Goal: Transaction & Acquisition: Purchase product/service

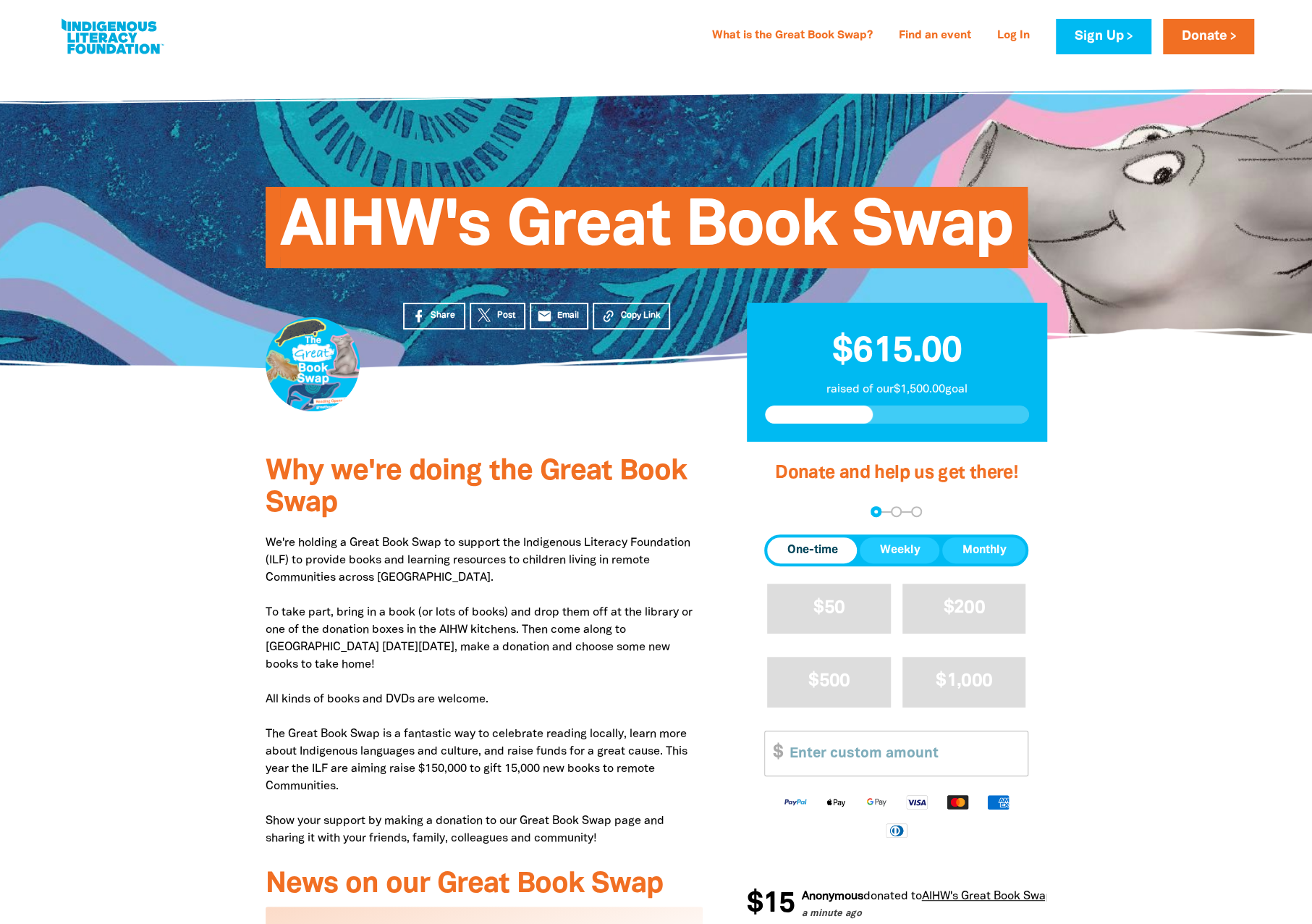
click at [831, 550] on span "One-time" at bounding box center [812, 550] width 51 height 18
click at [841, 613] on span "$50" at bounding box center [829, 608] width 31 height 17
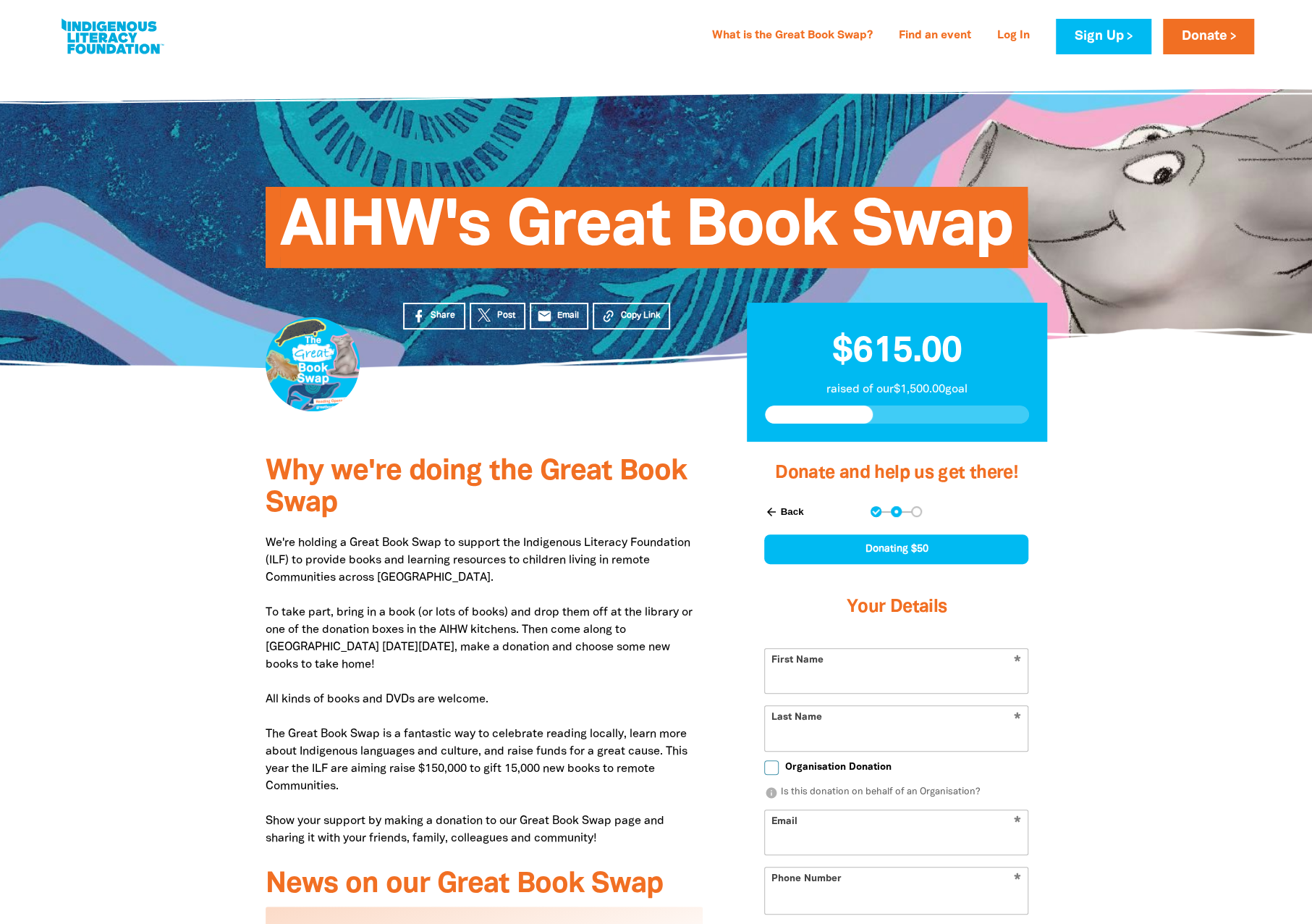
select select "AU"
click at [911, 665] on input "First Name" at bounding box center [896, 670] width 262 height 44
type input "Marietta"
type input "[PERSON_NAME]"
type input "[EMAIL_ADDRESS][PERSON_NAME][DOMAIN_NAME]"
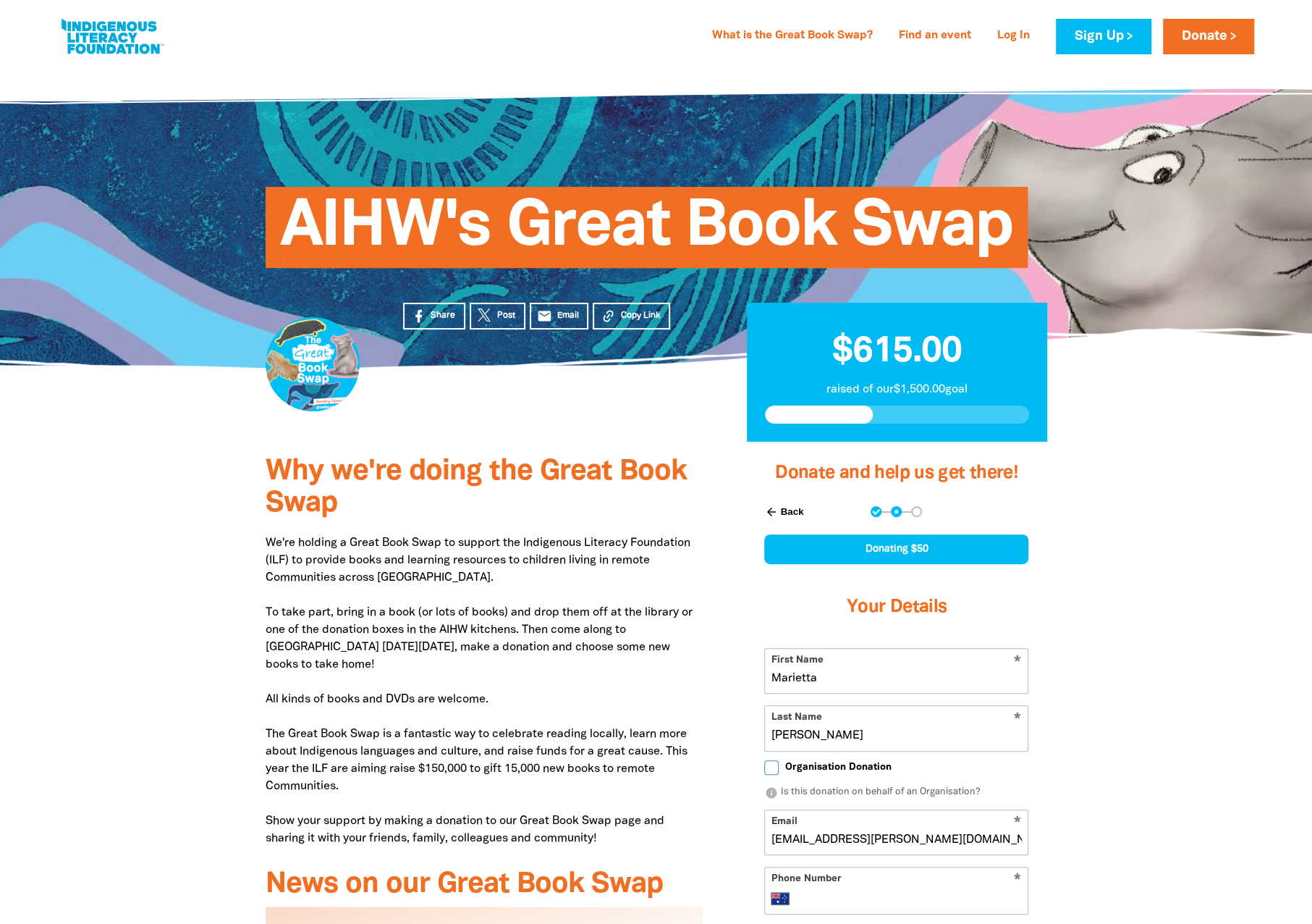
type input "[PHONE_NUMBER]"
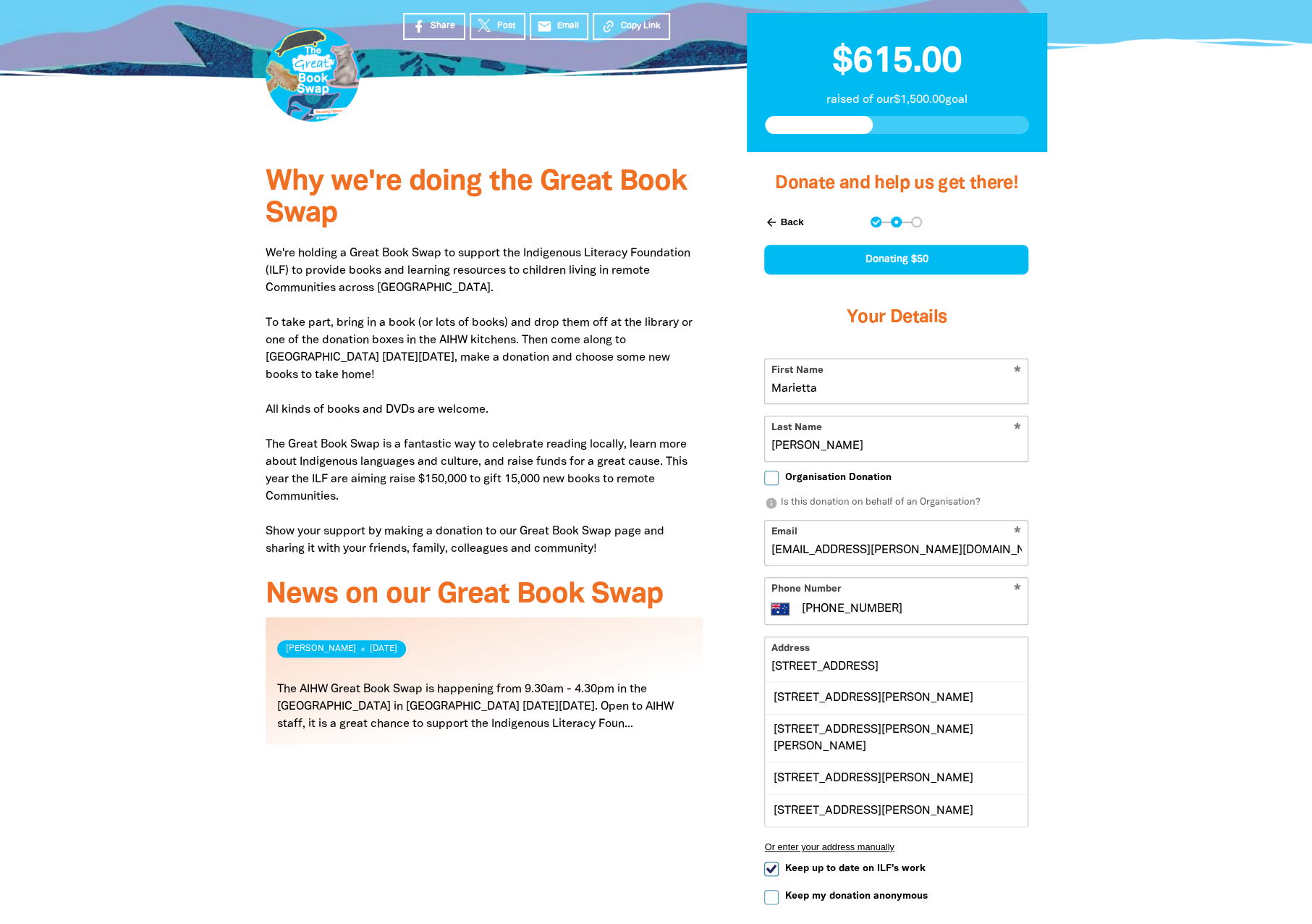
scroll to position [347, 0]
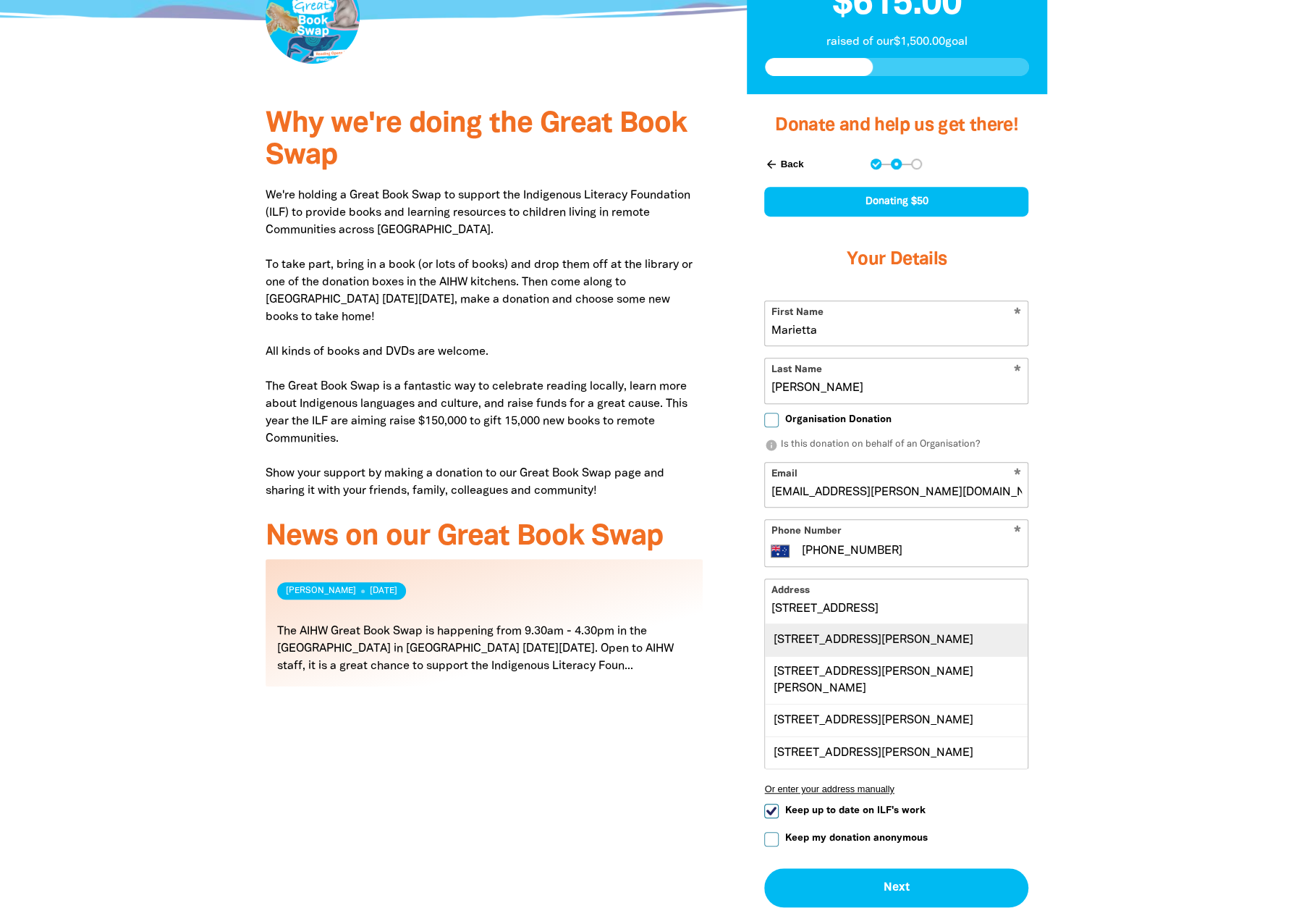
click at [810, 639] on div "[STREET_ADDRESS][PERSON_NAME]" at bounding box center [896, 639] width 262 height 31
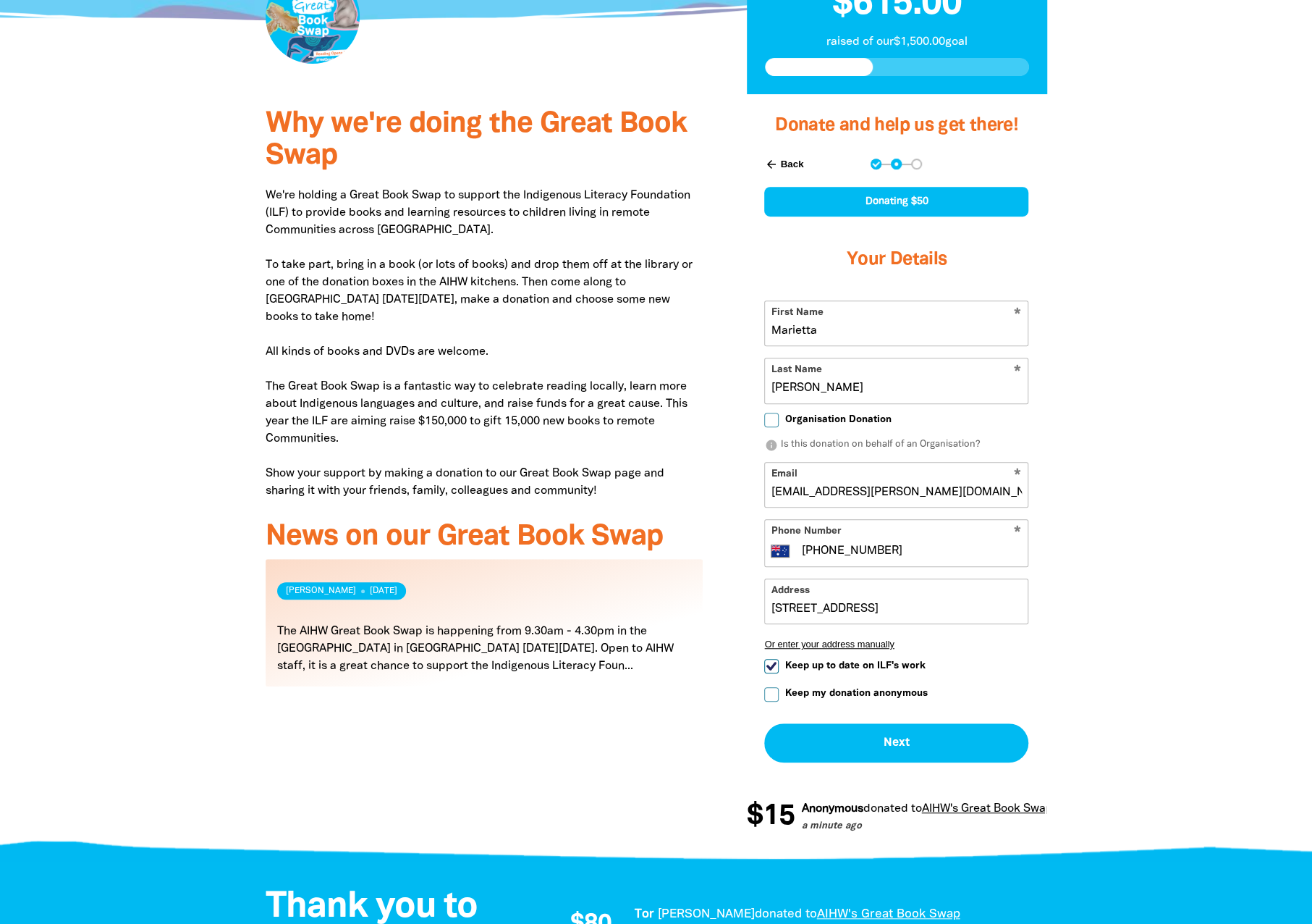
type input "[STREET_ADDRESS][PERSON_NAME]"
click at [769, 665] on input "Keep up to date on ILF's work" at bounding box center [771, 665] width 15 height 15
checkbox input "false"
click at [773, 689] on input "Keep my donation anonymous" at bounding box center [771, 694] width 15 height 15
click at [889, 740] on button "Next chevron_right" at bounding box center [896, 743] width 264 height 39
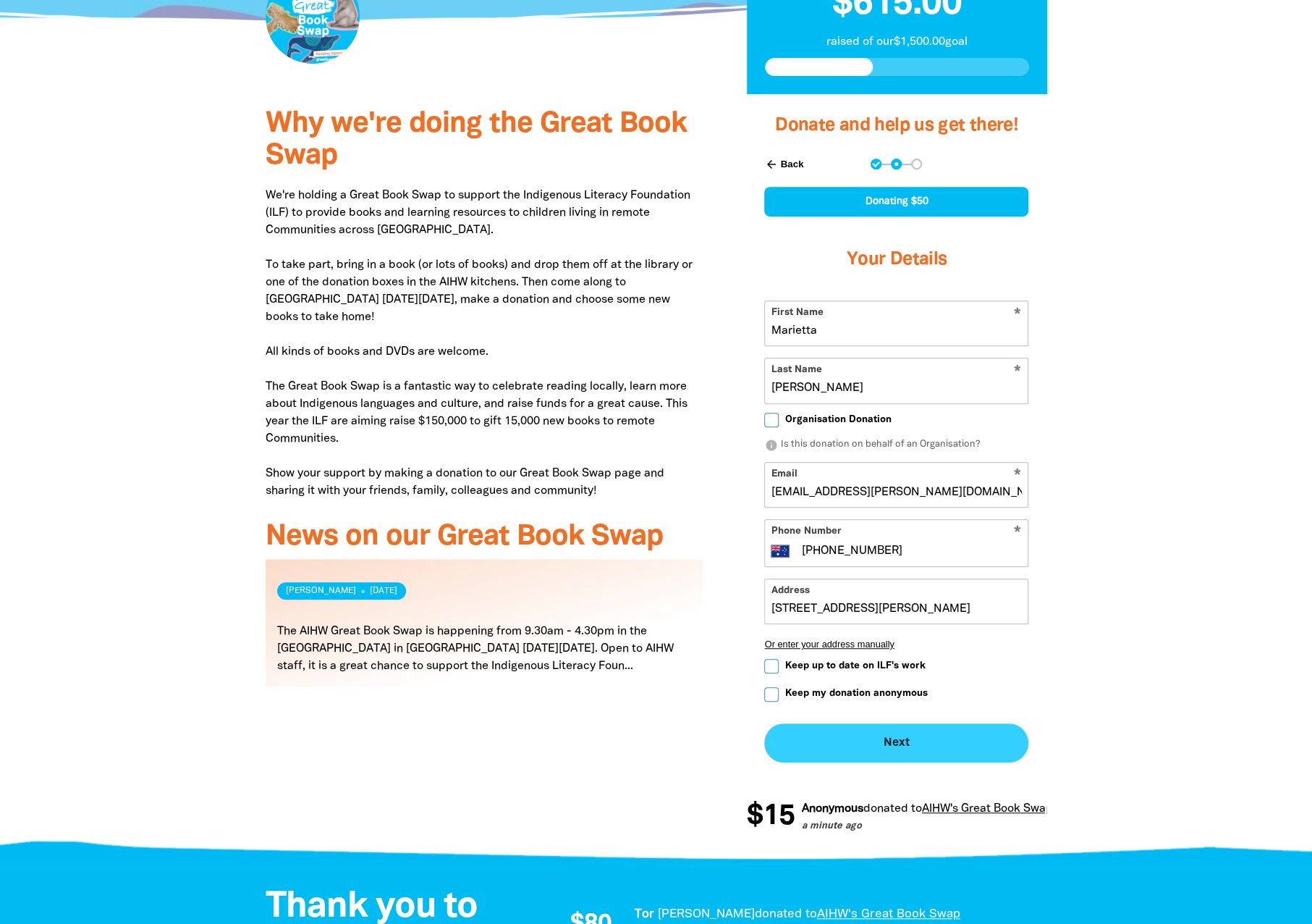
checkbox input "false"
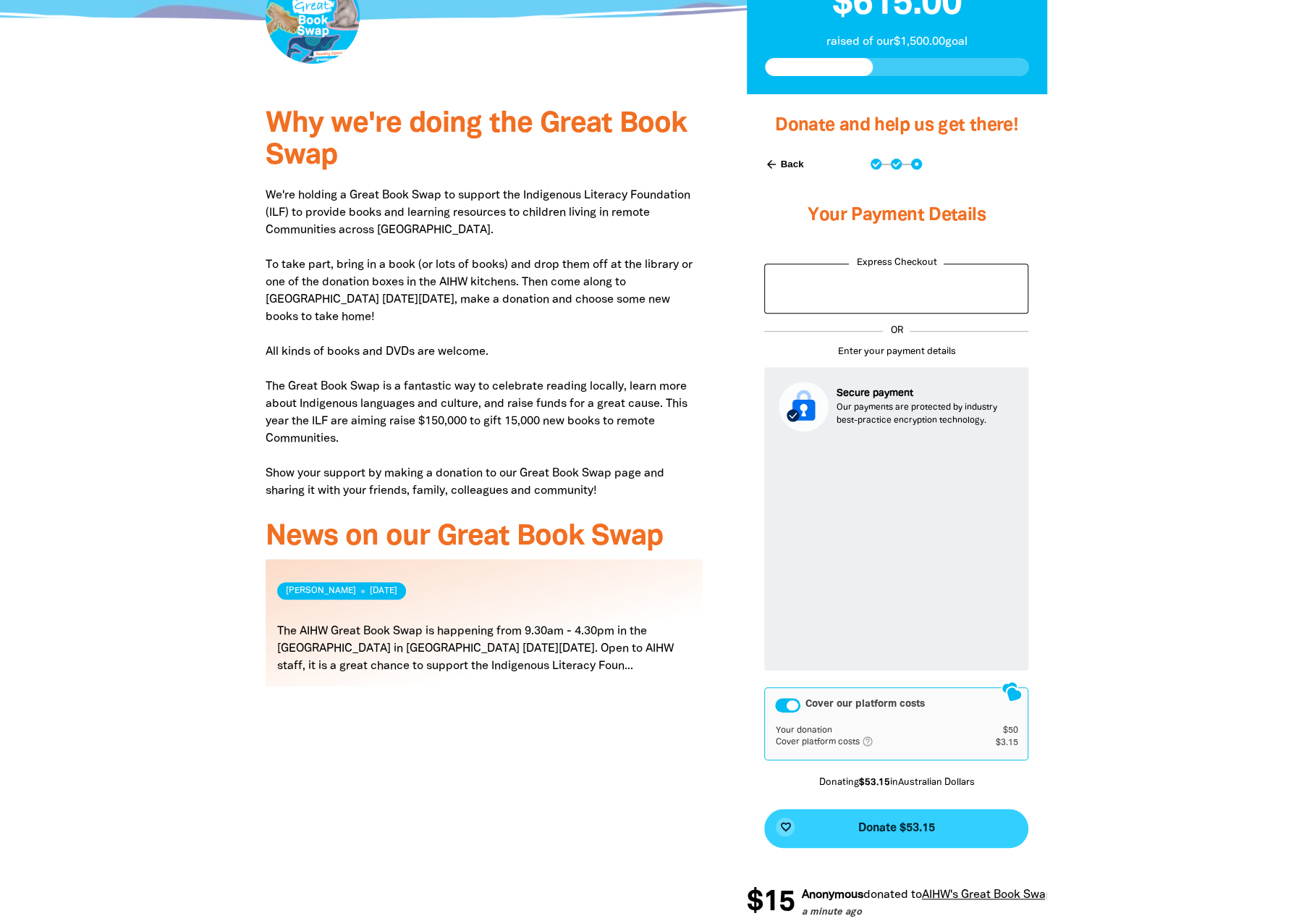
click at [872, 826] on span "Donate $53.15" at bounding box center [896, 828] width 76 height 12
